Goal: Navigation & Orientation: Find specific page/section

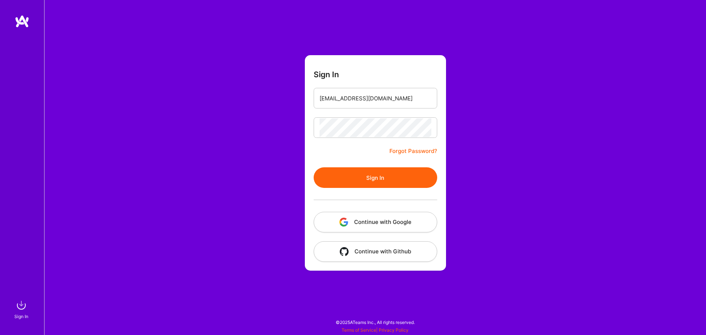
click at [314, 167] on button "Sign In" at bounding box center [376, 177] width 124 height 21
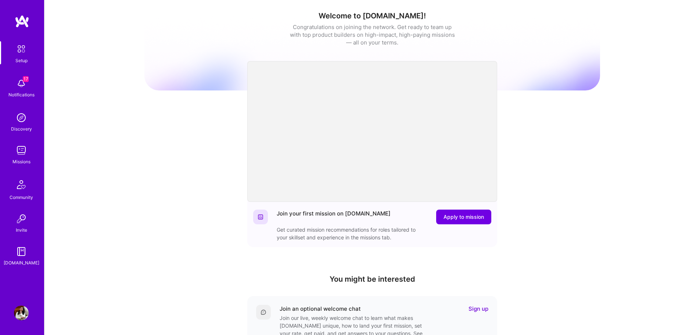
click at [18, 143] on img at bounding box center [21, 150] width 15 height 15
